Goal: Communication & Community: Answer question/provide support

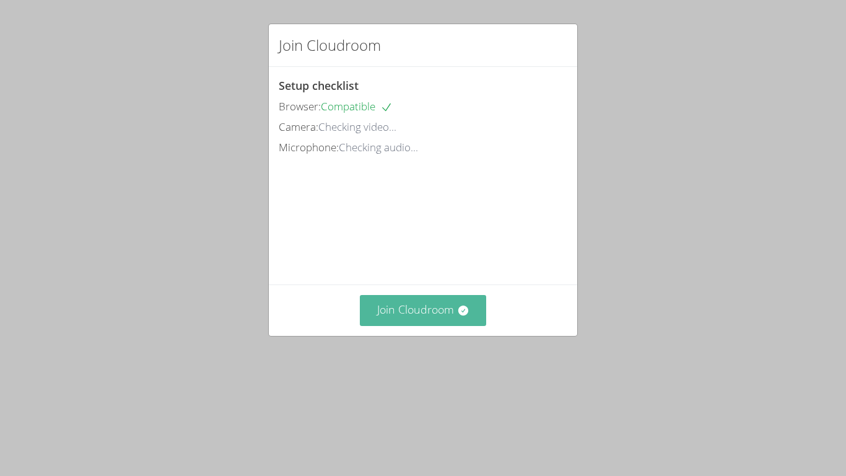
click at [421, 325] on button "Join Cloudroom" at bounding box center [423, 310] width 127 height 30
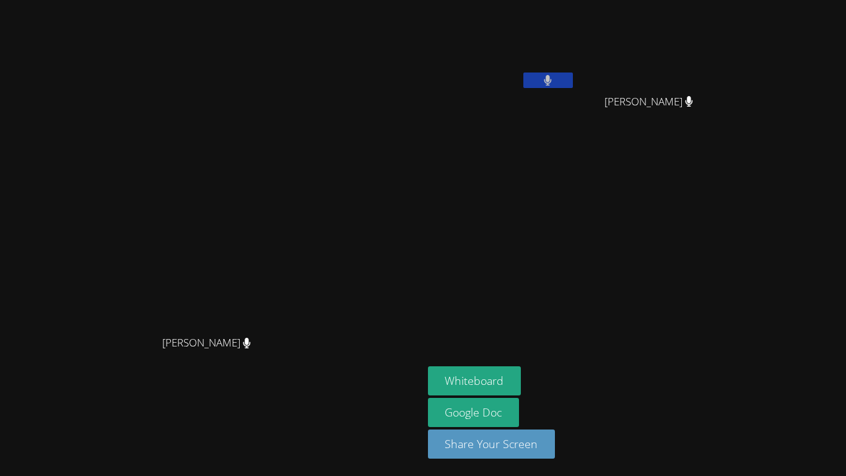
click at [552, 76] on icon at bounding box center [548, 80] width 8 height 11
click at [554, 77] on icon at bounding box center [547, 80] width 13 height 11
click at [552, 76] on icon at bounding box center [548, 80] width 8 height 11
click at [554, 78] on icon at bounding box center [547, 80] width 13 height 11
click at [573, 87] on button at bounding box center [548, 79] width 50 height 15
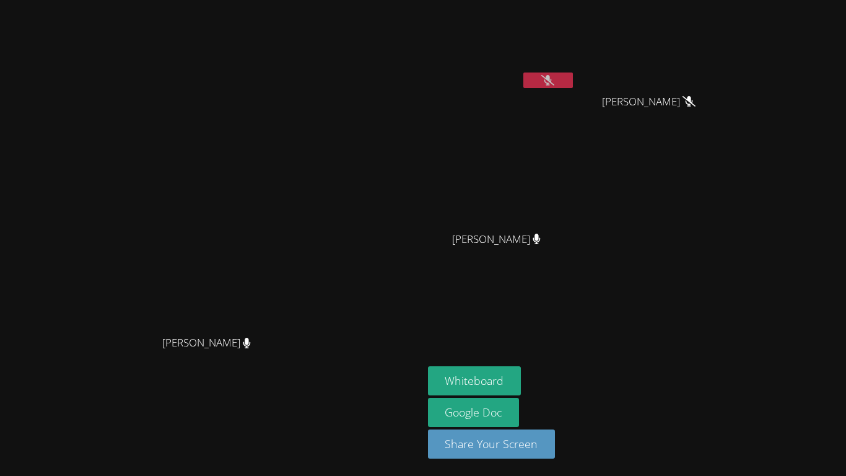
click at [573, 77] on button at bounding box center [548, 79] width 50 height 15
click at [552, 81] on icon at bounding box center [547, 80] width 7 height 11
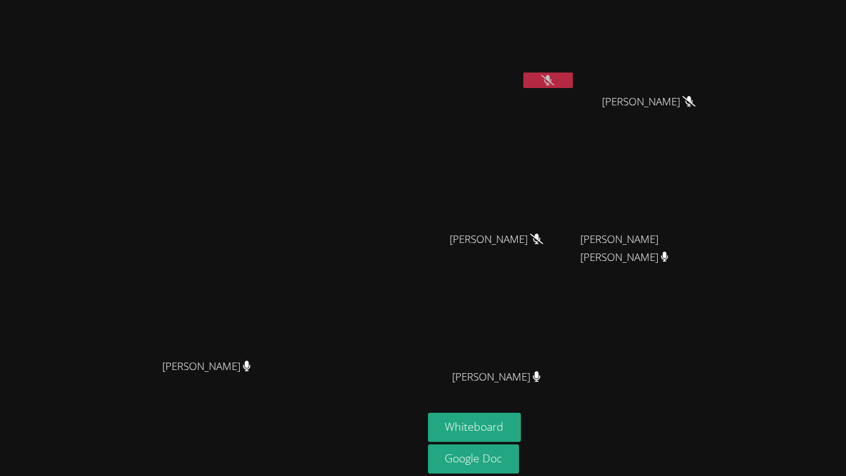
click at [573, 79] on button at bounding box center [548, 79] width 50 height 15
click at [575, 244] on div "[PERSON_NAME]" at bounding box center [501, 250] width 147 height 50
click at [521, 429] on button "Whiteboard" at bounding box center [475, 426] width 94 height 29
click at [573, 77] on button at bounding box center [548, 79] width 50 height 15
click at [554, 82] on icon at bounding box center [547, 80] width 13 height 11
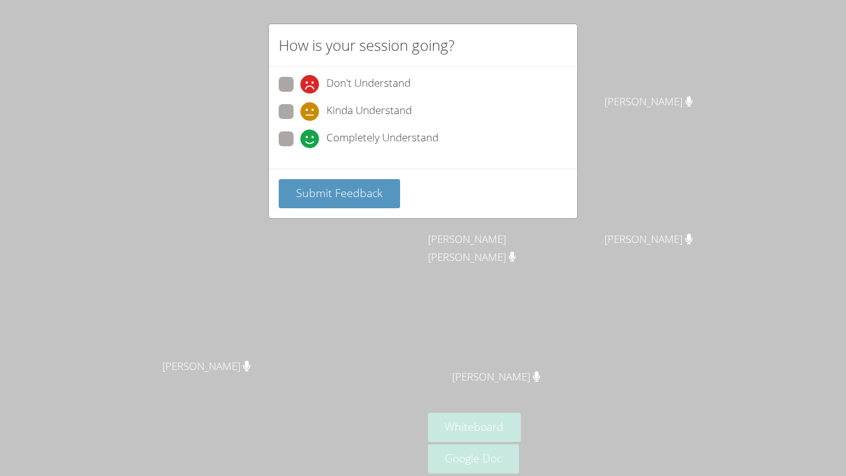
click at [349, 137] on span "Completely Understand" at bounding box center [382, 138] width 112 height 19
click at [311, 137] on input "Completely Understand" at bounding box center [305, 136] width 11 height 11
radio input "true"
click at [345, 195] on span "Submit Feedback" at bounding box center [339, 192] width 87 height 15
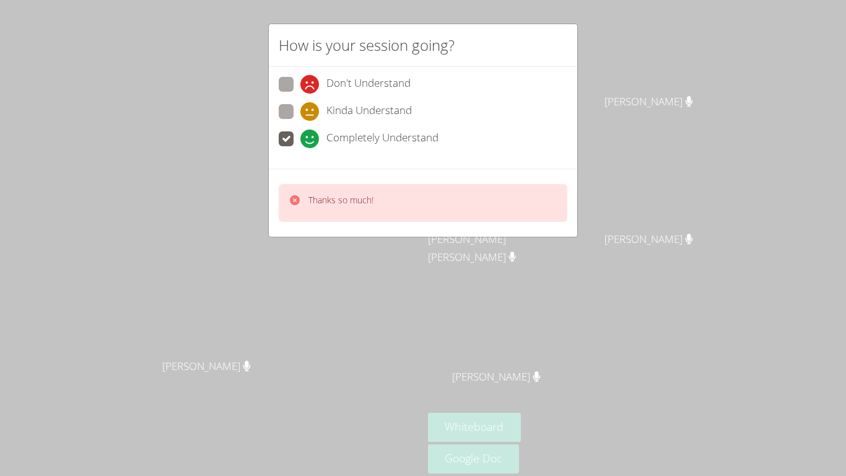
click at [634, 147] on div "How is your session going? Don't Understand Kinda Understand Completely Underst…" at bounding box center [423, 238] width 846 height 476
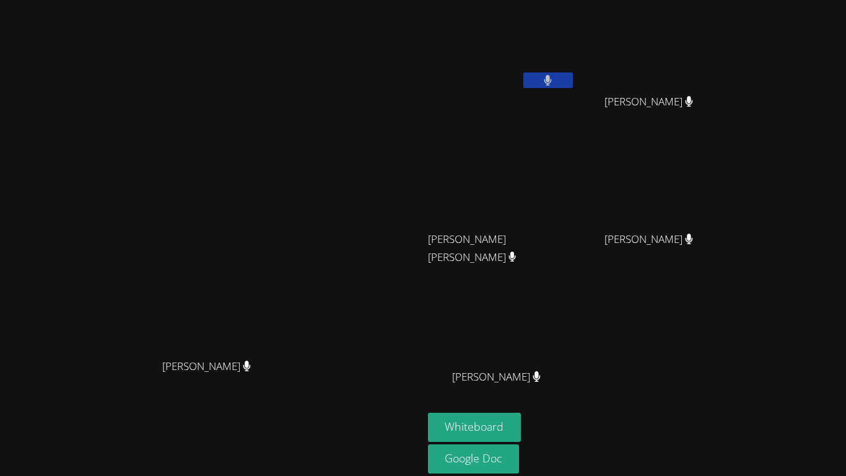
click at [573, 85] on button at bounding box center [548, 79] width 50 height 15
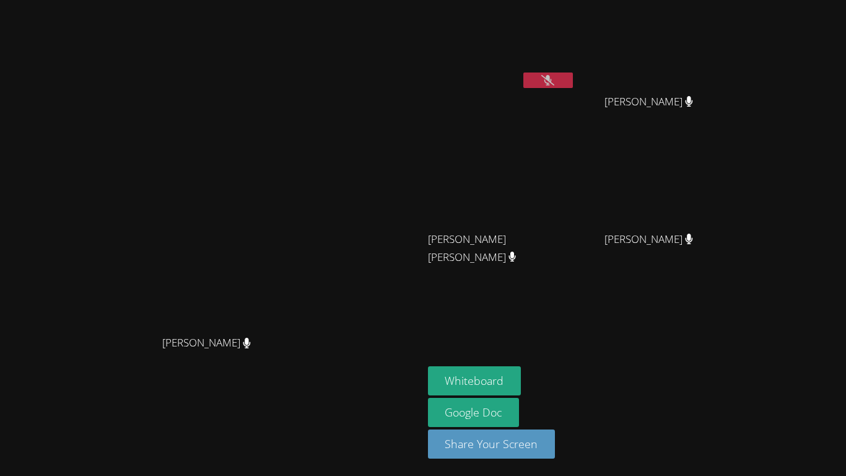
click at [554, 85] on icon at bounding box center [547, 80] width 13 height 11
click at [552, 82] on icon at bounding box center [548, 80] width 8 height 11
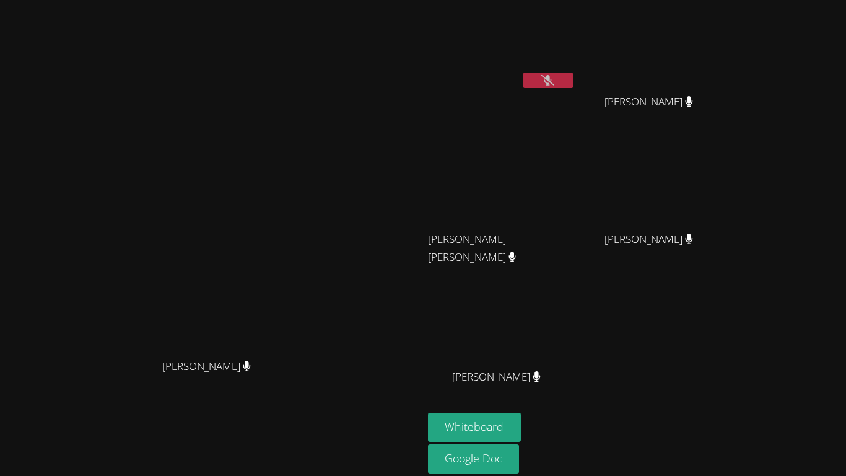
click at [554, 79] on icon at bounding box center [547, 80] width 13 height 11
click at [552, 79] on icon at bounding box center [547, 80] width 7 height 11
click at [575, 98] on div "[PERSON_NAME]" at bounding box center [501, 71] width 147 height 133
click at [573, 87] on button at bounding box center [548, 79] width 50 height 15
click at [573, 86] on button at bounding box center [548, 79] width 50 height 15
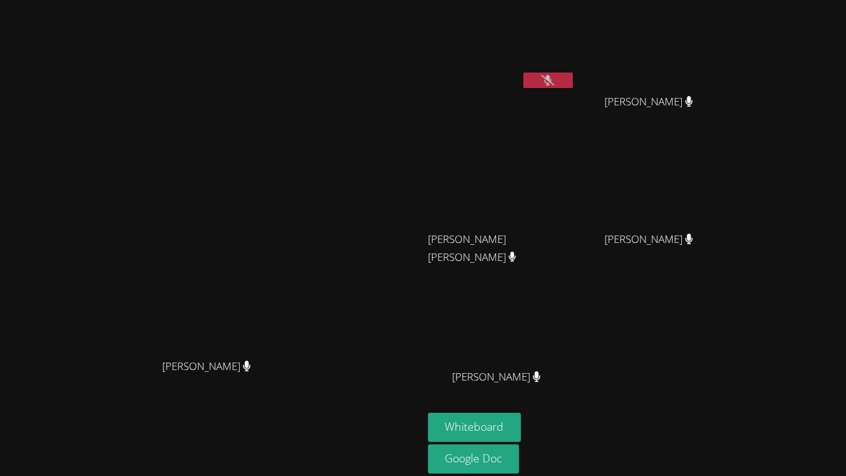
click at [554, 75] on icon at bounding box center [547, 80] width 13 height 11
